Goal: Contribute content: Add original content to the website for others to see

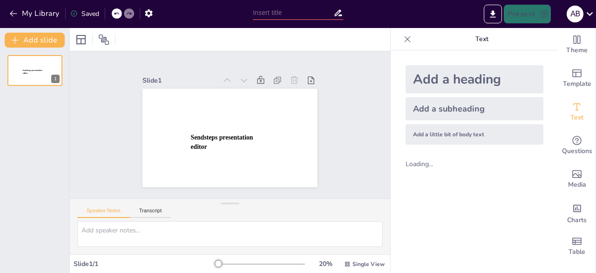
type input "New Sendsteps"
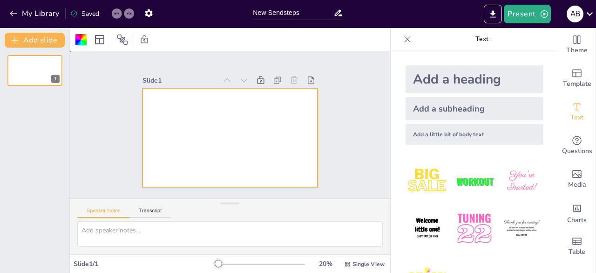
click at [184, 111] on div at bounding box center [230, 138] width 175 height 98
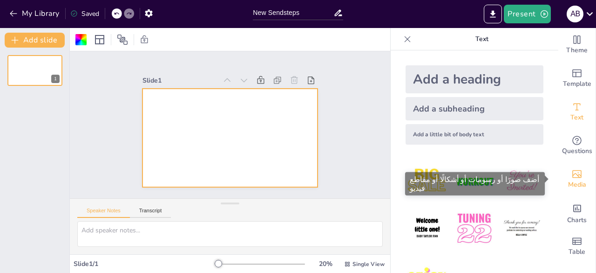
click at [573, 177] on icon "Add images, graphics, shapes or video" at bounding box center [577, 174] width 9 height 8
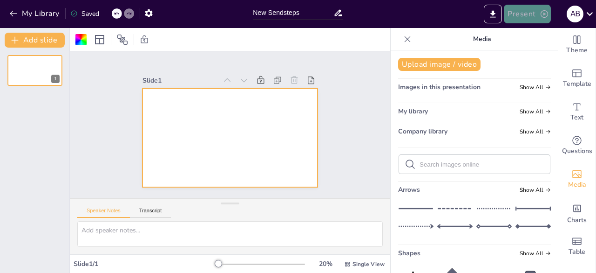
click at [530, 14] on button "Present" at bounding box center [527, 14] width 47 height 19
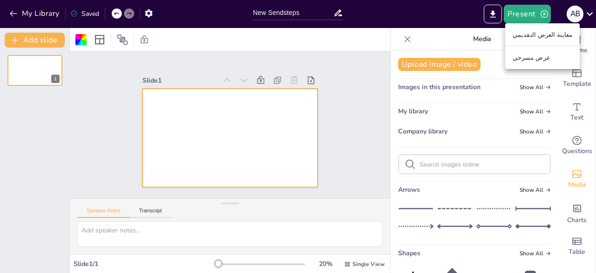
drag, startPoint x: 456, startPoint y: 8, endPoint x: 338, endPoint y: 12, distance: 117.5
click at [338, 12] on div at bounding box center [298, 136] width 596 height 273
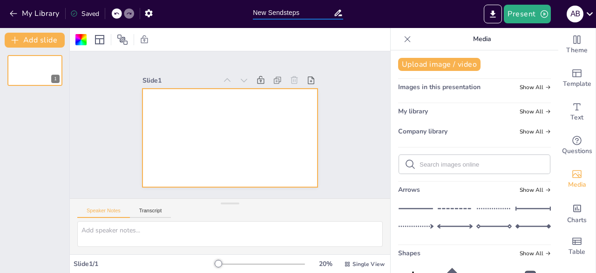
click at [320, 10] on input "New Sendsteps" at bounding box center [293, 13] width 80 height 14
click at [246, 33] on div at bounding box center [230, 39] width 321 height 23
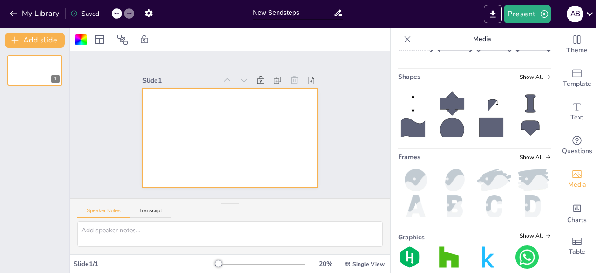
scroll to position [212, 0]
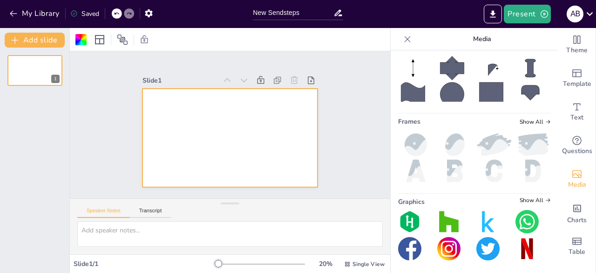
click at [446, 247] on img at bounding box center [449, 248] width 23 height 23
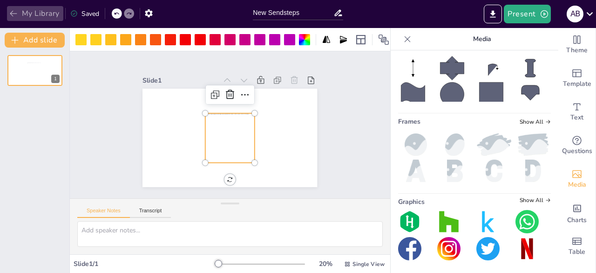
click at [13, 10] on icon "button" at bounding box center [13, 13] width 9 height 9
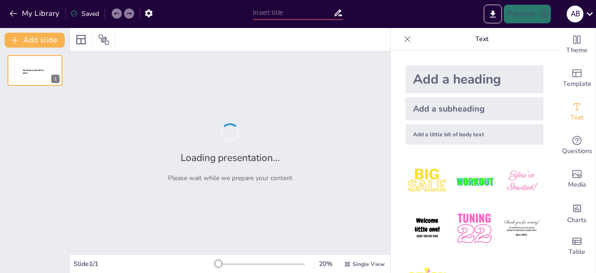
type input "New Sendsteps"
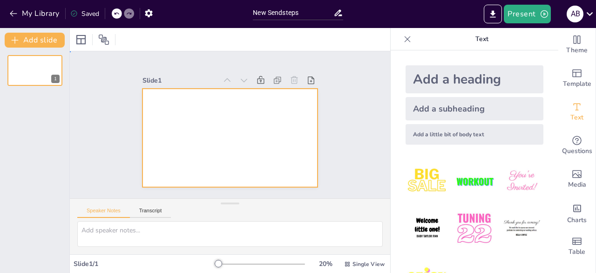
click at [206, 151] on div at bounding box center [223, 136] width 200 height 172
click at [42, 41] on button "Add slide" at bounding box center [35, 40] width 60 height 15
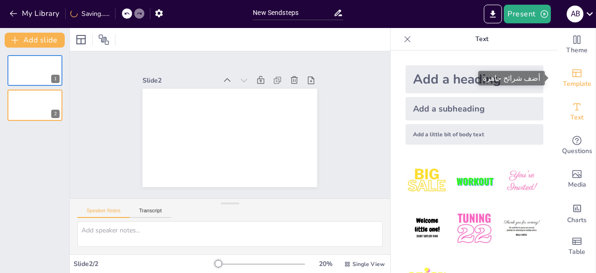
click at [583, 84] on span "Template" at bounding box center [577, 84] width 28 height 10
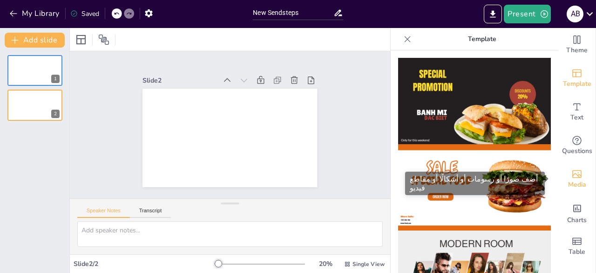
click at [576, 175] on div "Media" at bounding box center [577, 179] width 37 height 34
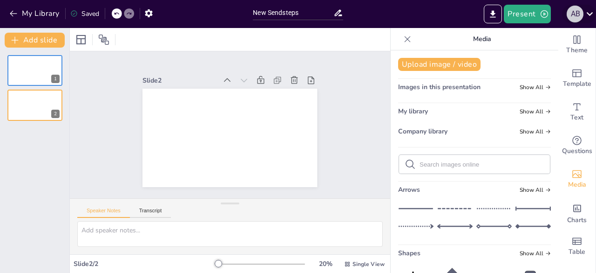
click at [575, 15] on div "a b" at bounding box center [575, 14] width 17 height 17
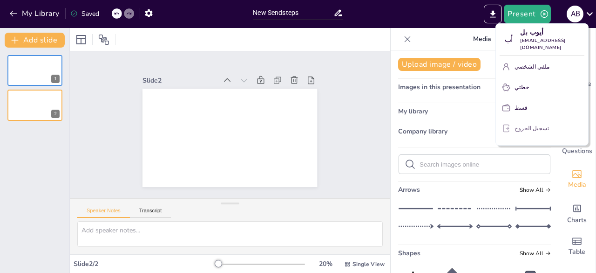
click at [529, 124] on font "تسجيل الخروج" at bounding box center [532, 127] width 34 height 7
